Goal: Task Accomplishment & Management: Use online tool/utility

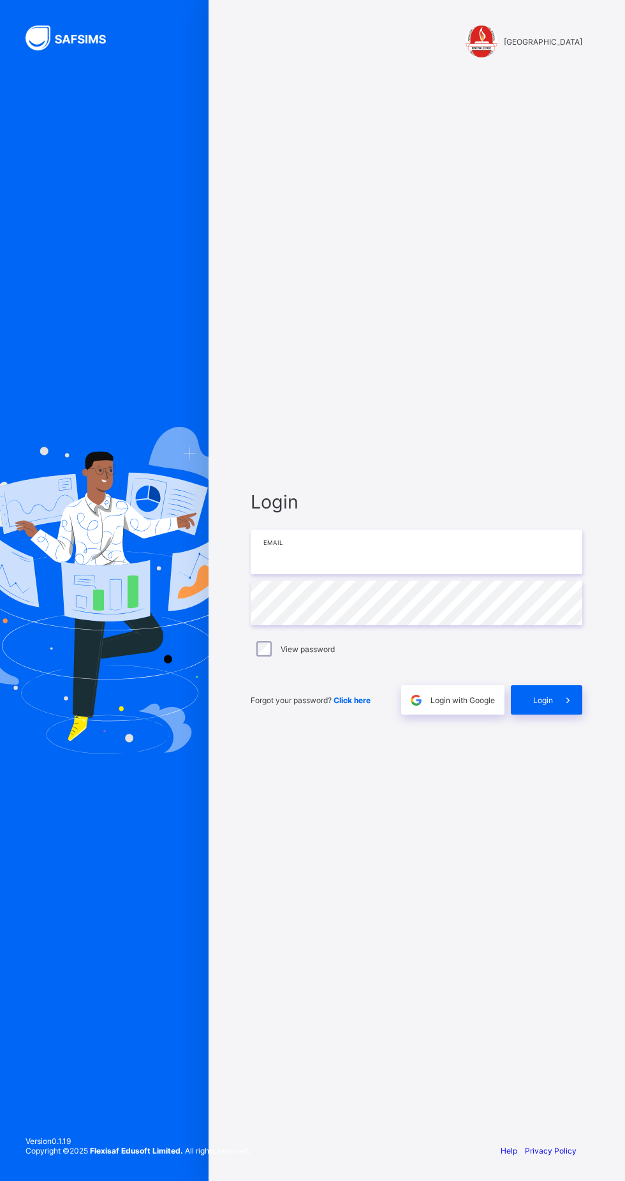
click at [370, 574] on input "email" at bounding box center [417, 551] width 332 height 45
type input "**********"
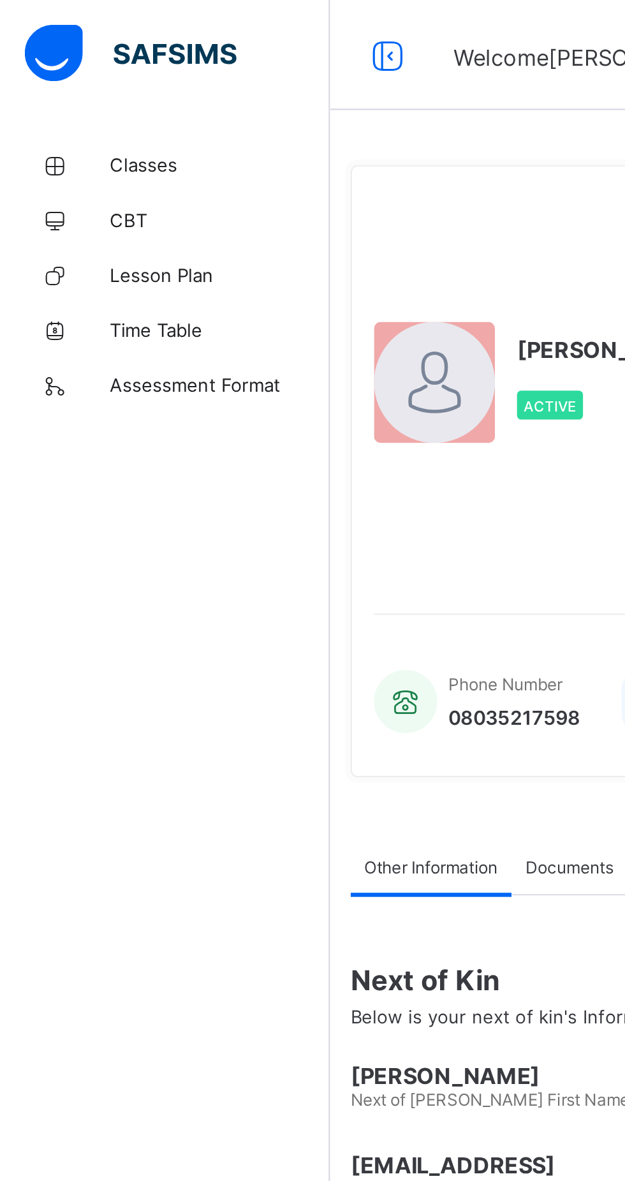
click at [59, 72] on span "Classes" at bounding box center [102, 76] width 102 height 10
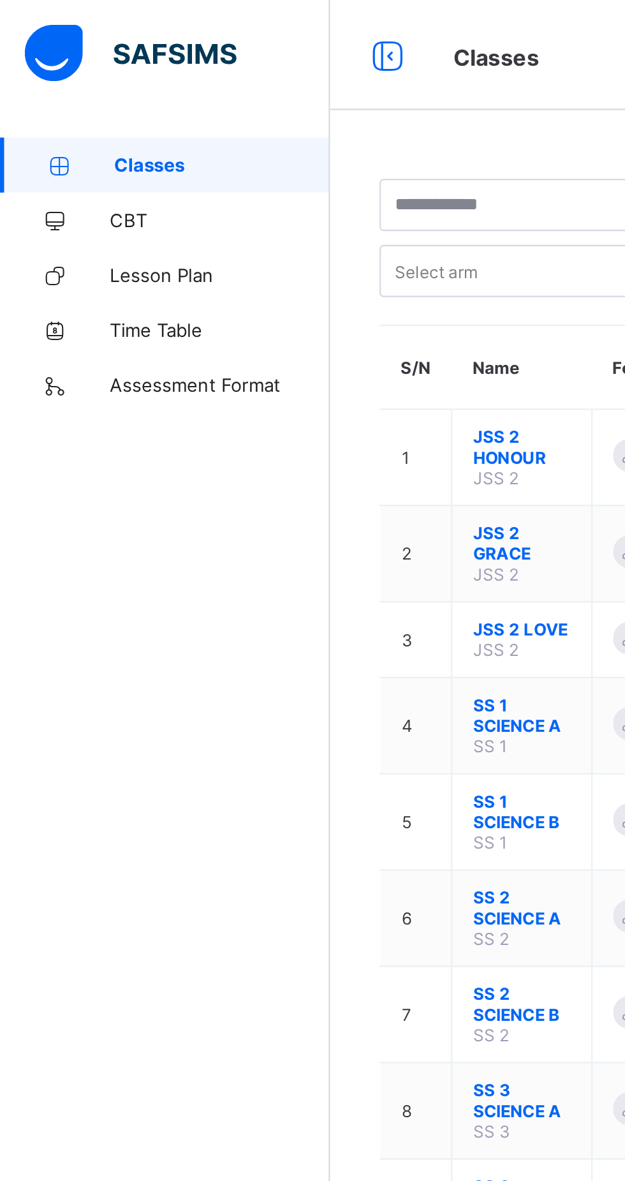
click at [168, 460] on div "Select class section Select level Select arm Download Pdf Report Excel Report S…" at bounding box center [389, 339] width 472 height 551
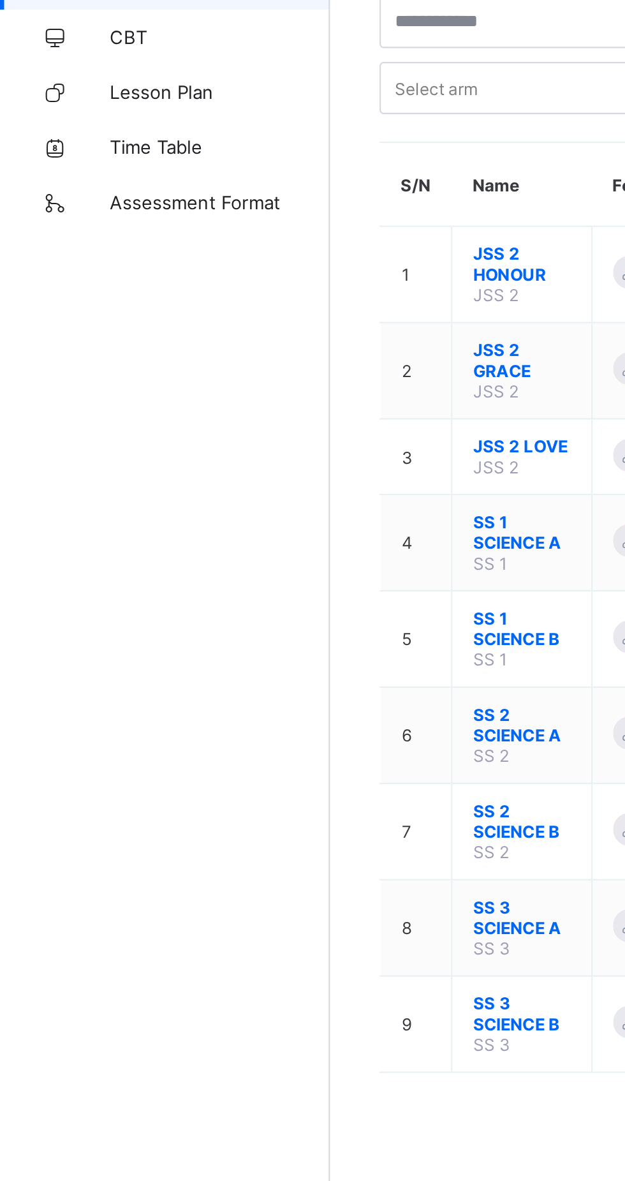
click at [236, 502] on span "SS 3 SCIENCE A" at bounding box center [241, 510] width 45 height 19
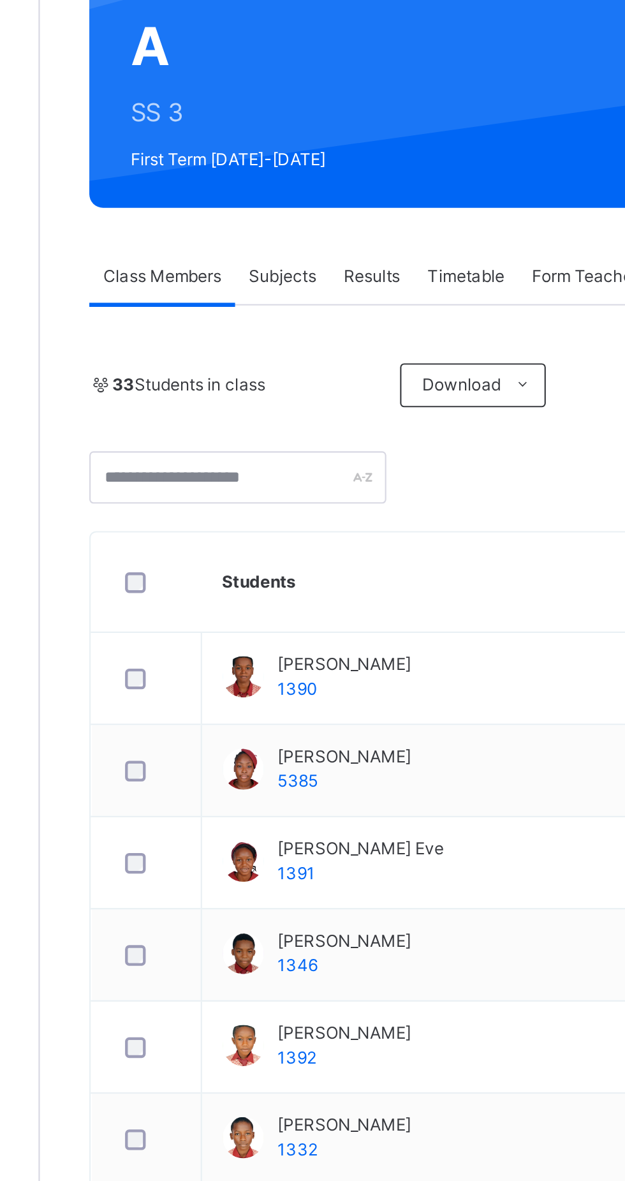
click at [263, 319] on div "Subjects" at bounding box center [266, 326] width 44 height 26
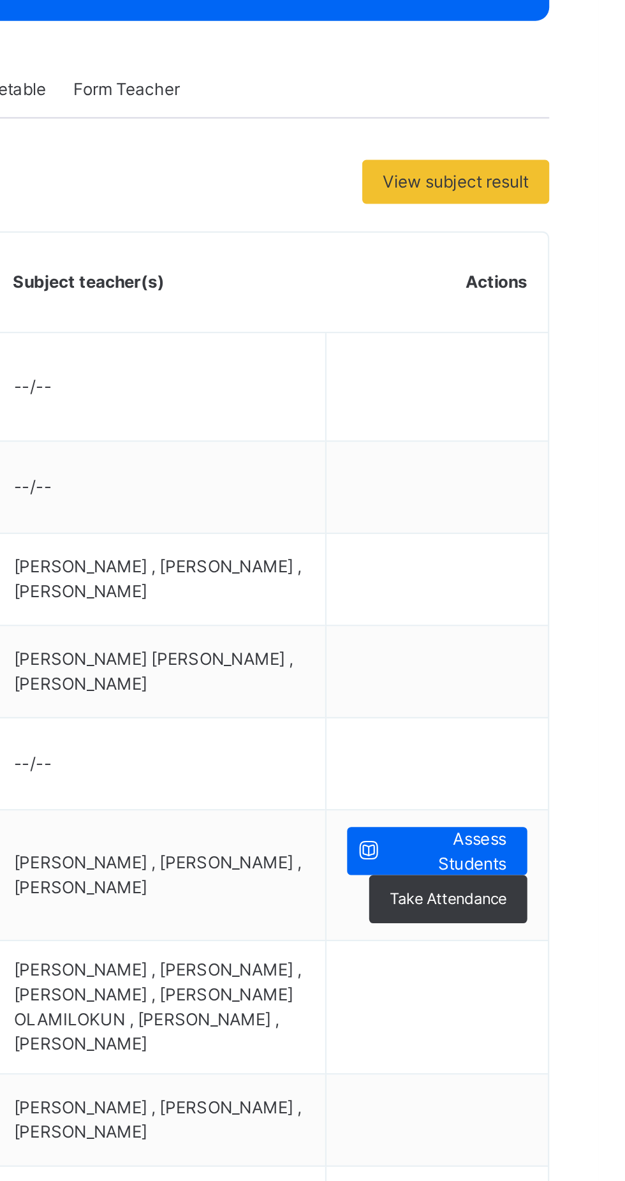
click at [558, 679] on span "Assess Students" at bounding box center [556, 678] width 54 height 23
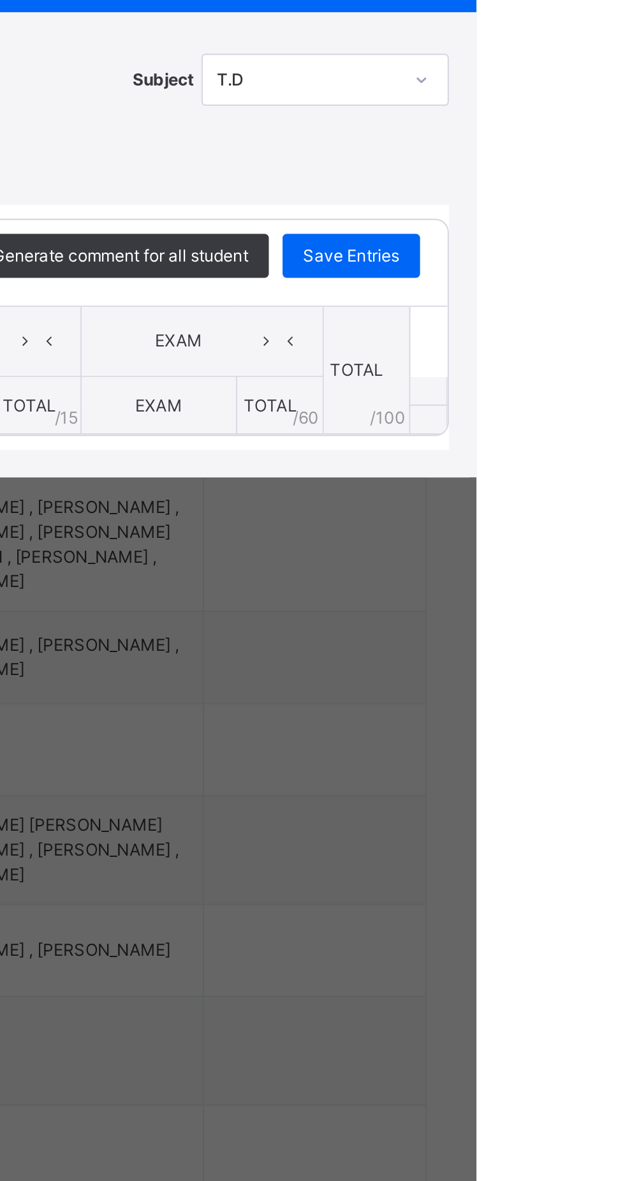
click at [612, 491] on div "×" at bounding box center [602, 482] width 19 height 17
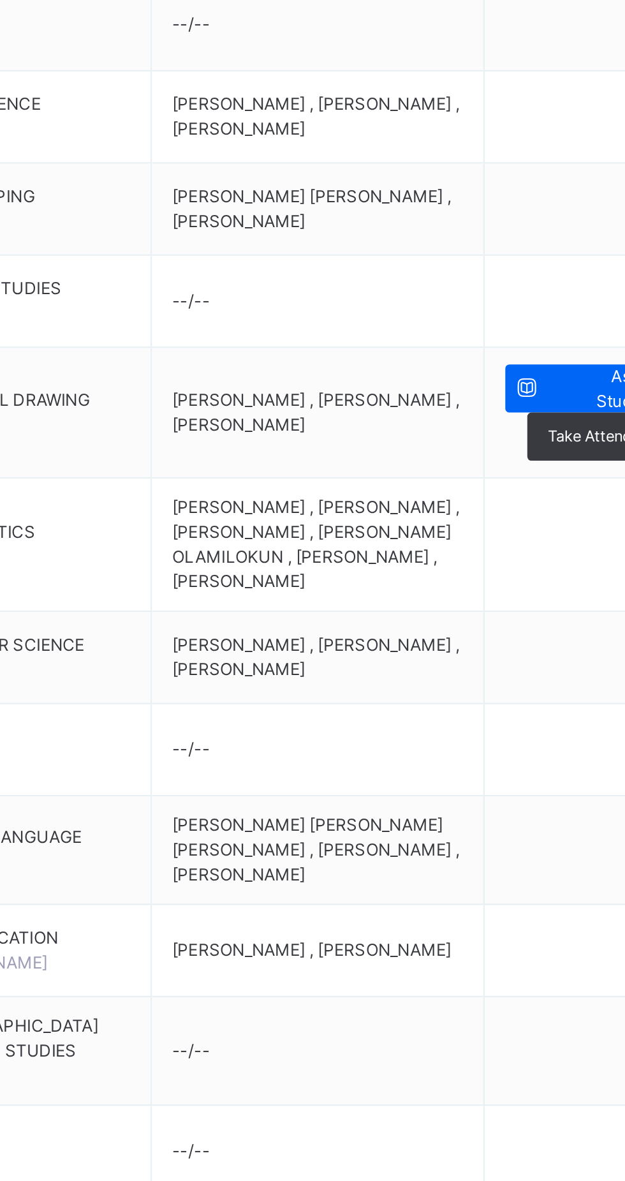
click at [532, 678] on span "Assess Students" at bounding box center [556, 678] width 54 height 23
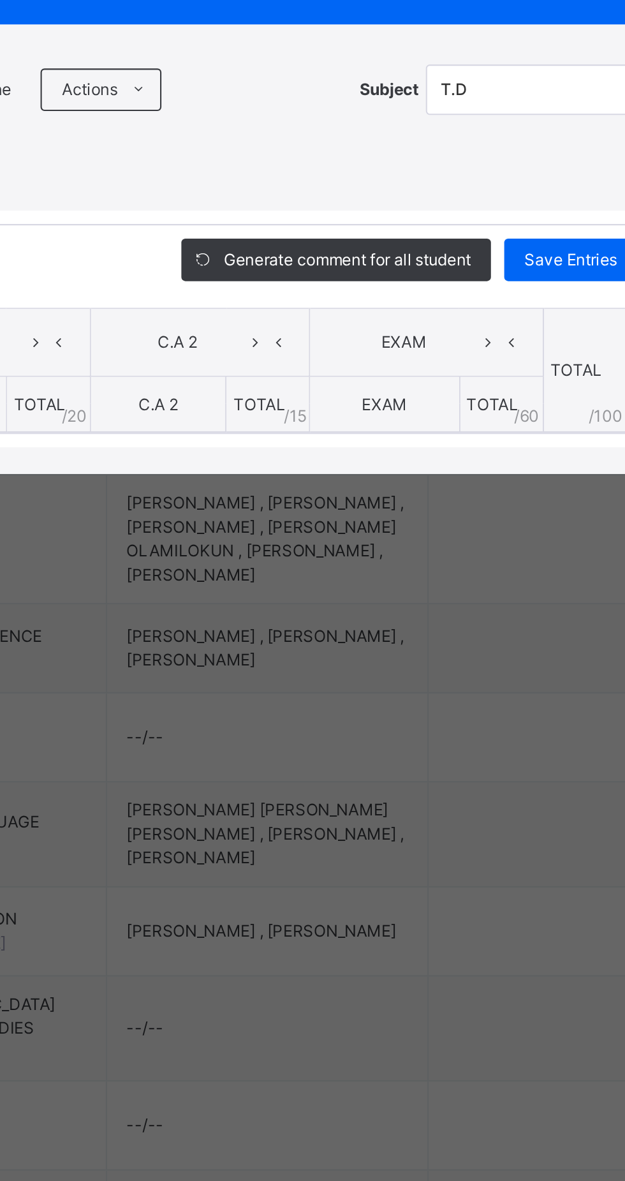
scroll to position [5, 0]
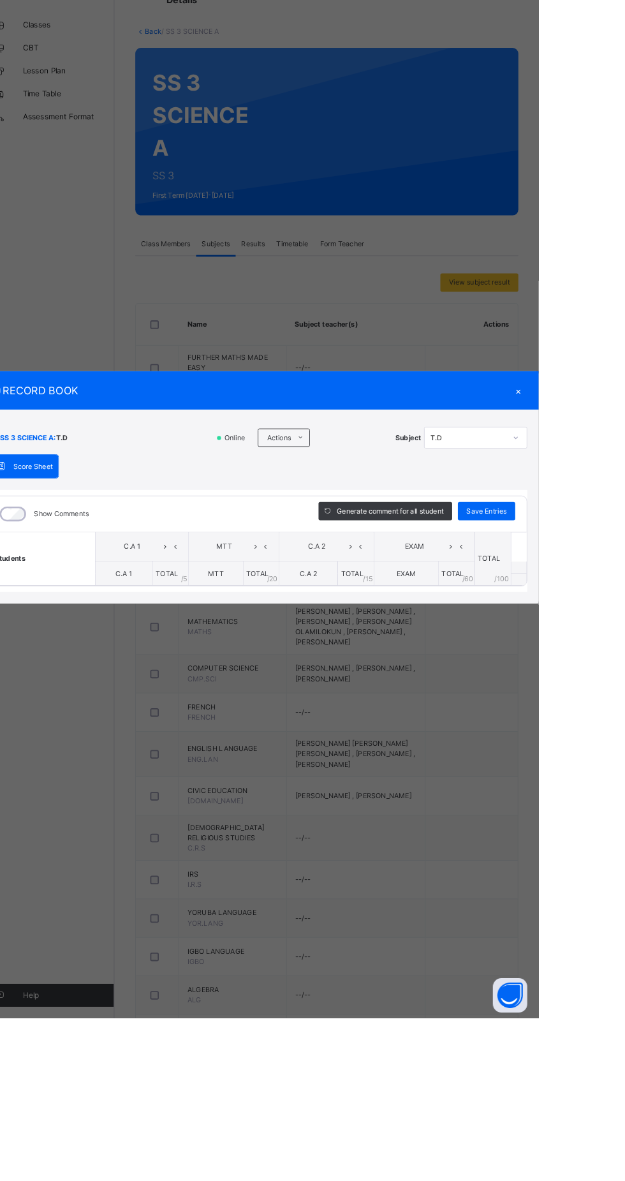
click at [612, 491] on div "×" at bounding box center [602, 482] width 19 height 17
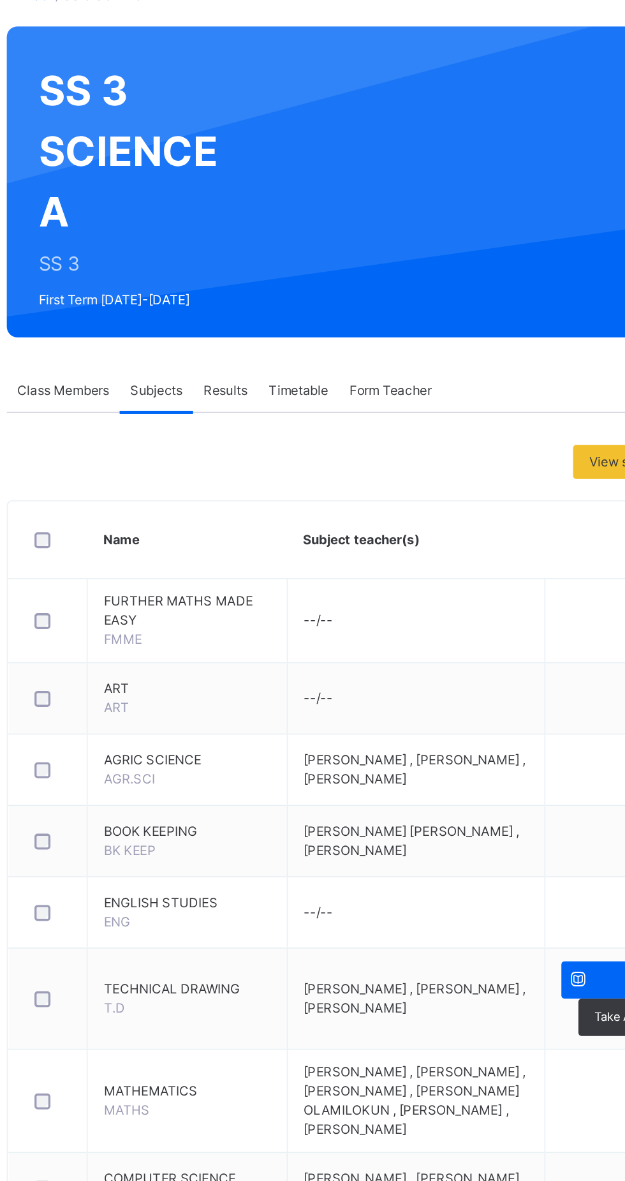
scroll to position [0, 0]
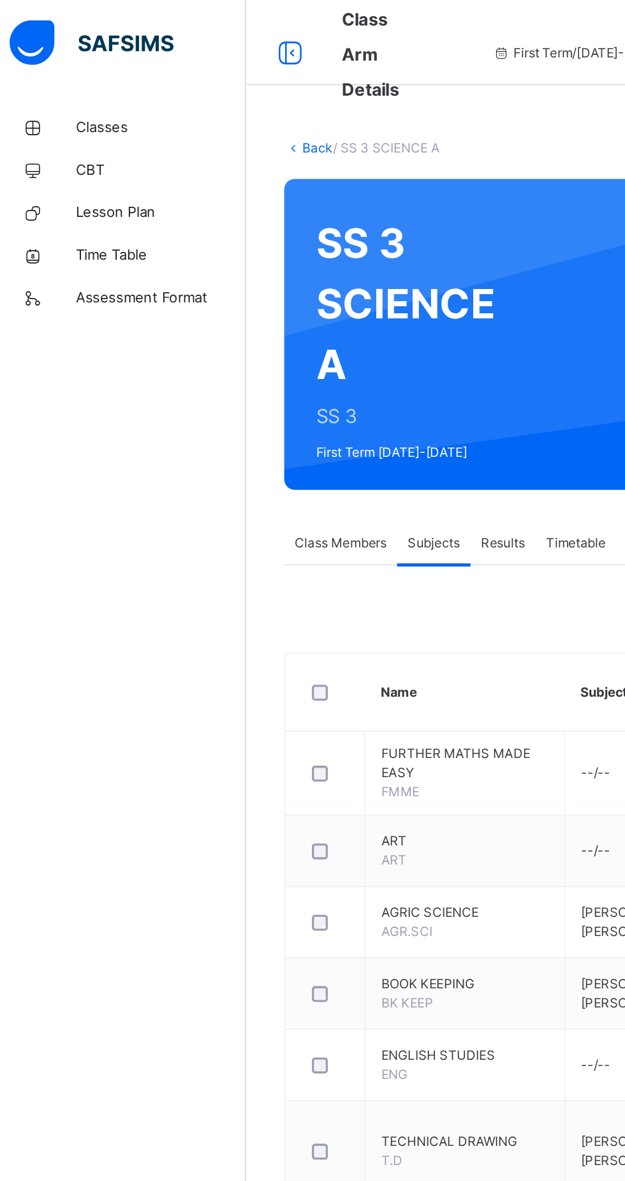
click at [73, 81] on span "Classes" at bounding box center [102, 76] width 102 height 13
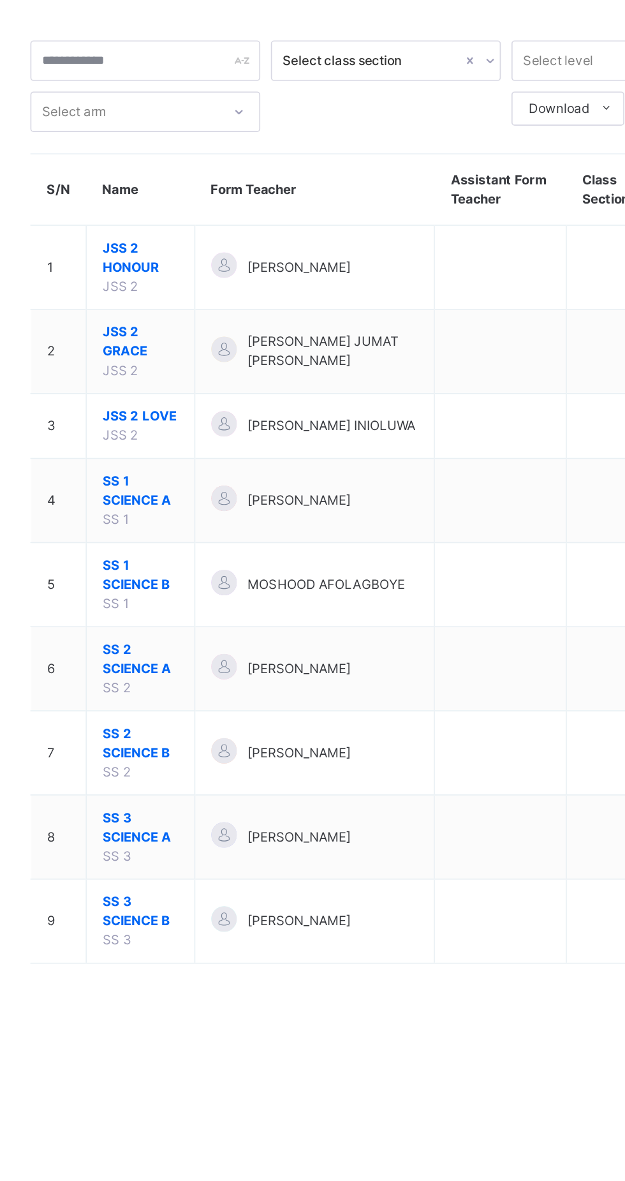
click at [246, 593] on span "SS 3 SCIENCE B" at bounding box center [241, 604] width 45 height 23
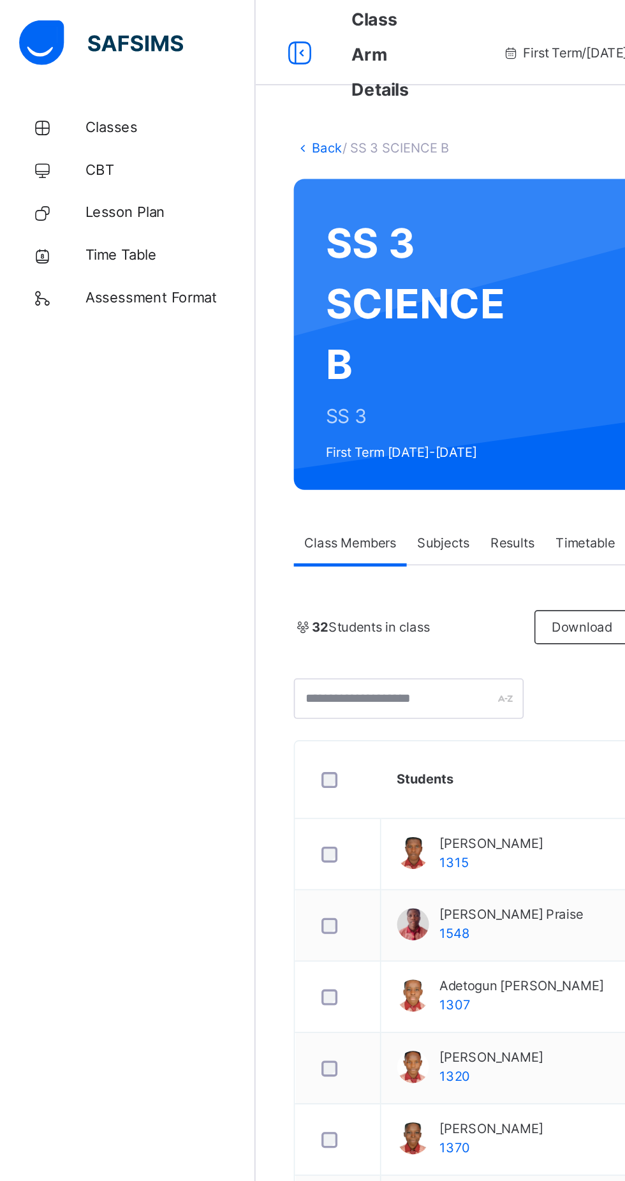
click at [266, 328] on span "Subjects" at bounding box center [265, 325] width 31 height 11
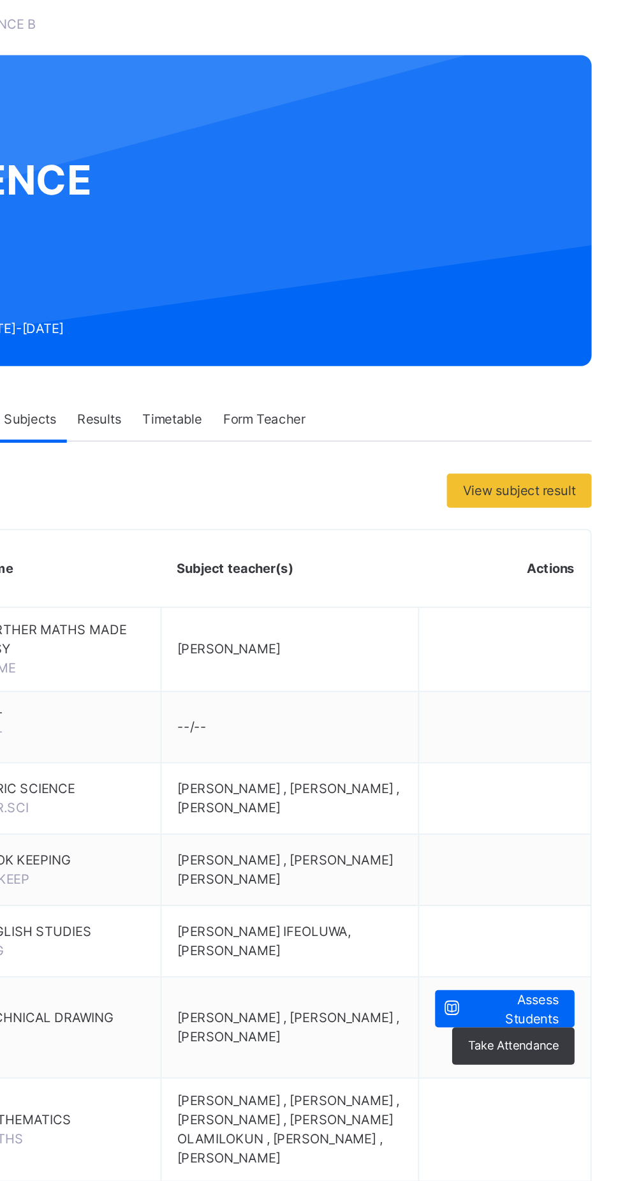
click at [541, 686] on span "Assess Students" at bounding box center [556, 678] width 54 height 23
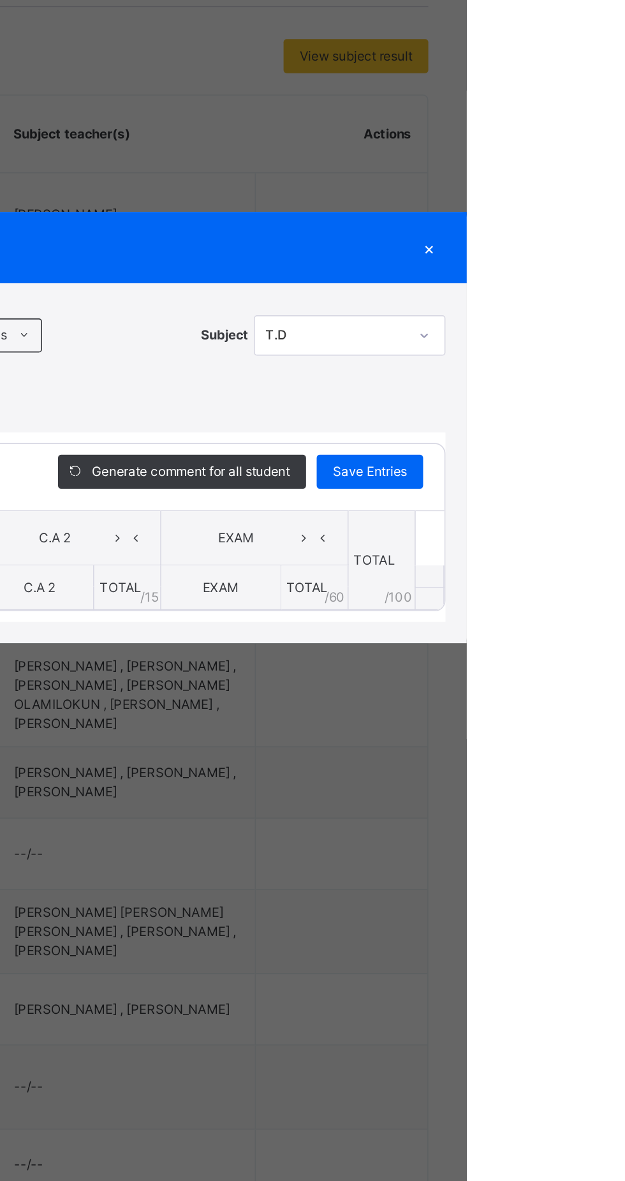
click at [612, 491] on div "×" at bounding box center [602, 482] width 19 height 17
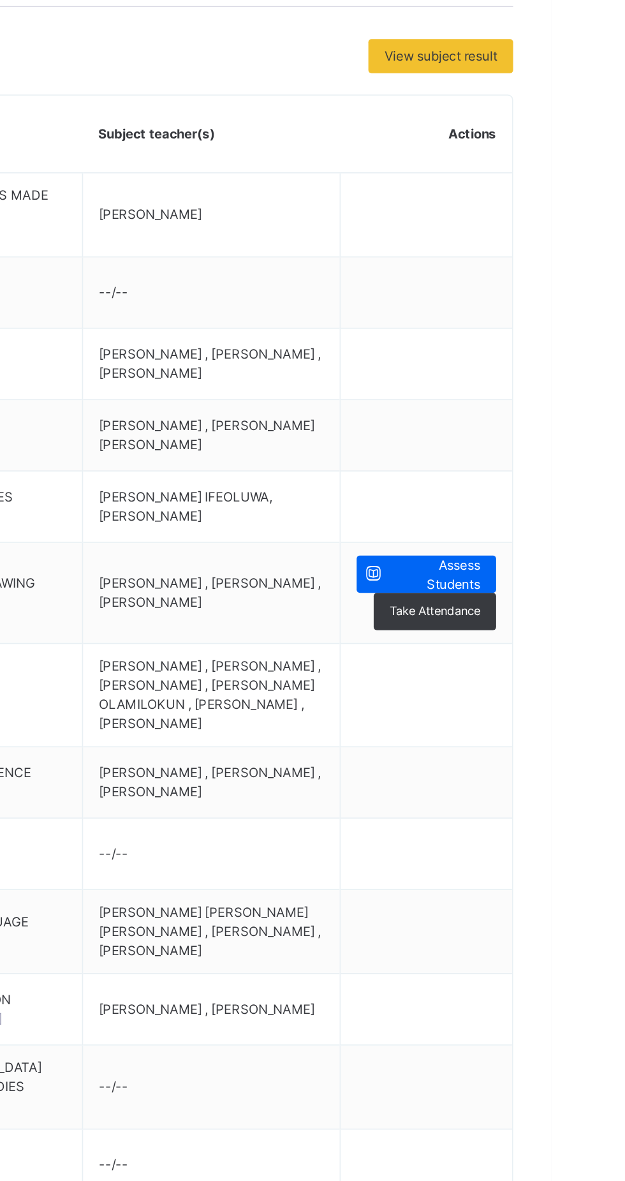
click at [545, 688] on span "Assess Students" at bounding box center [556, 678] width 54 height 23
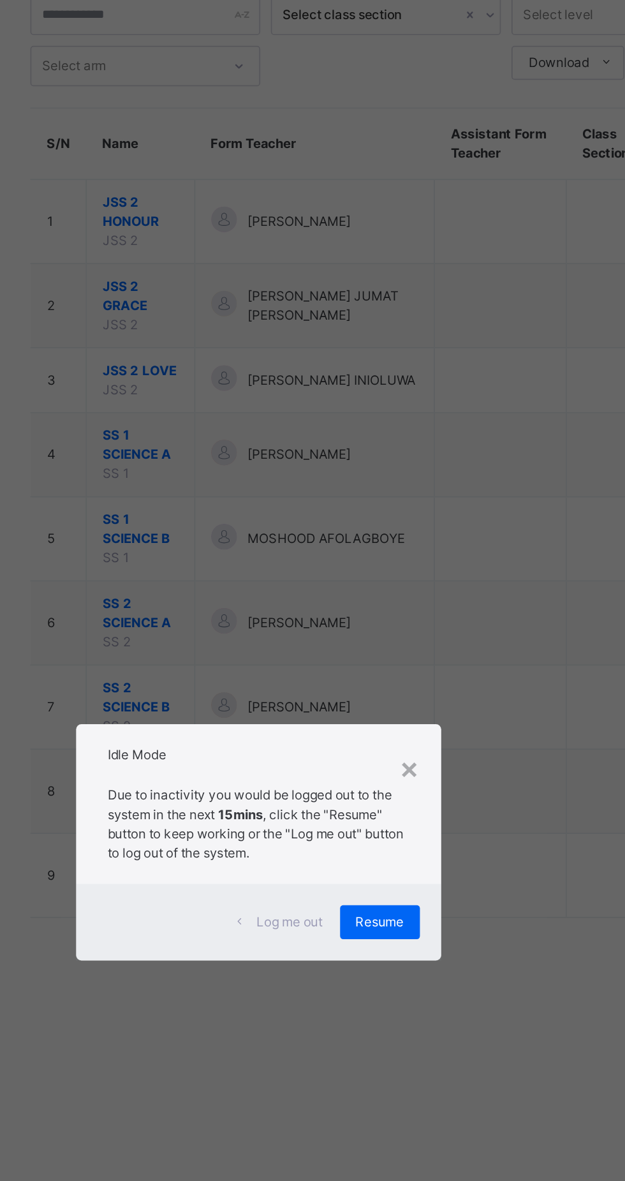
click at [410, 559] on div "×" at bounding box center [403, 546] width 12 height 27
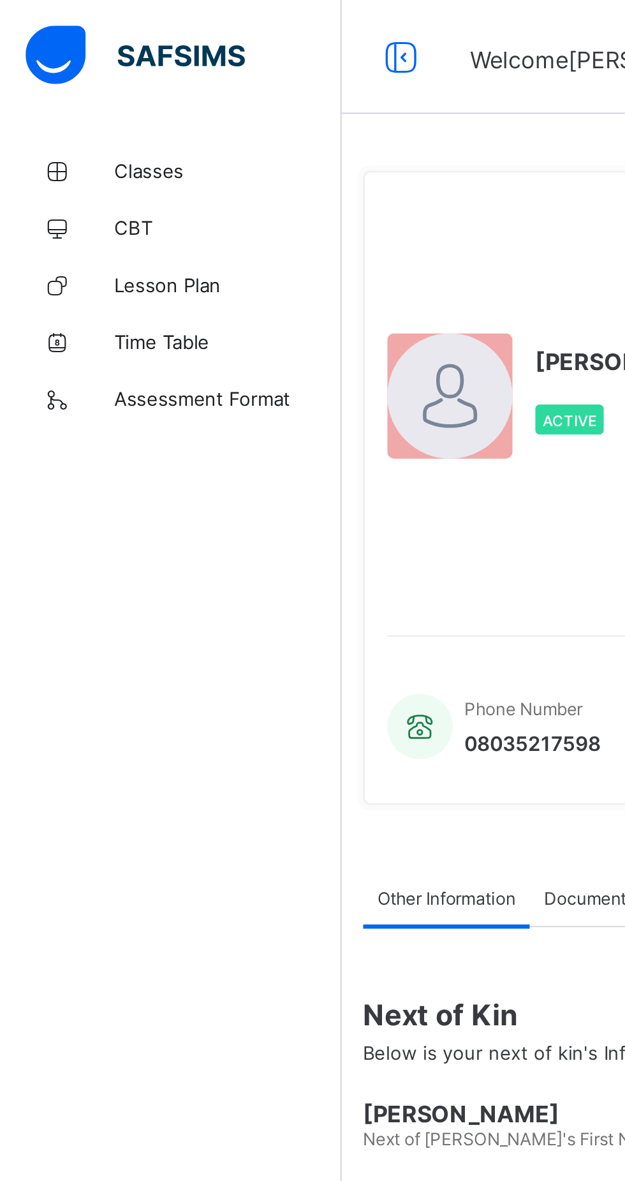
click at [68, 77] on span "Classes" at bounding box center [102, 76] width 102 height 10
